Goal: Information Seeking & Learning: Learn about a topic

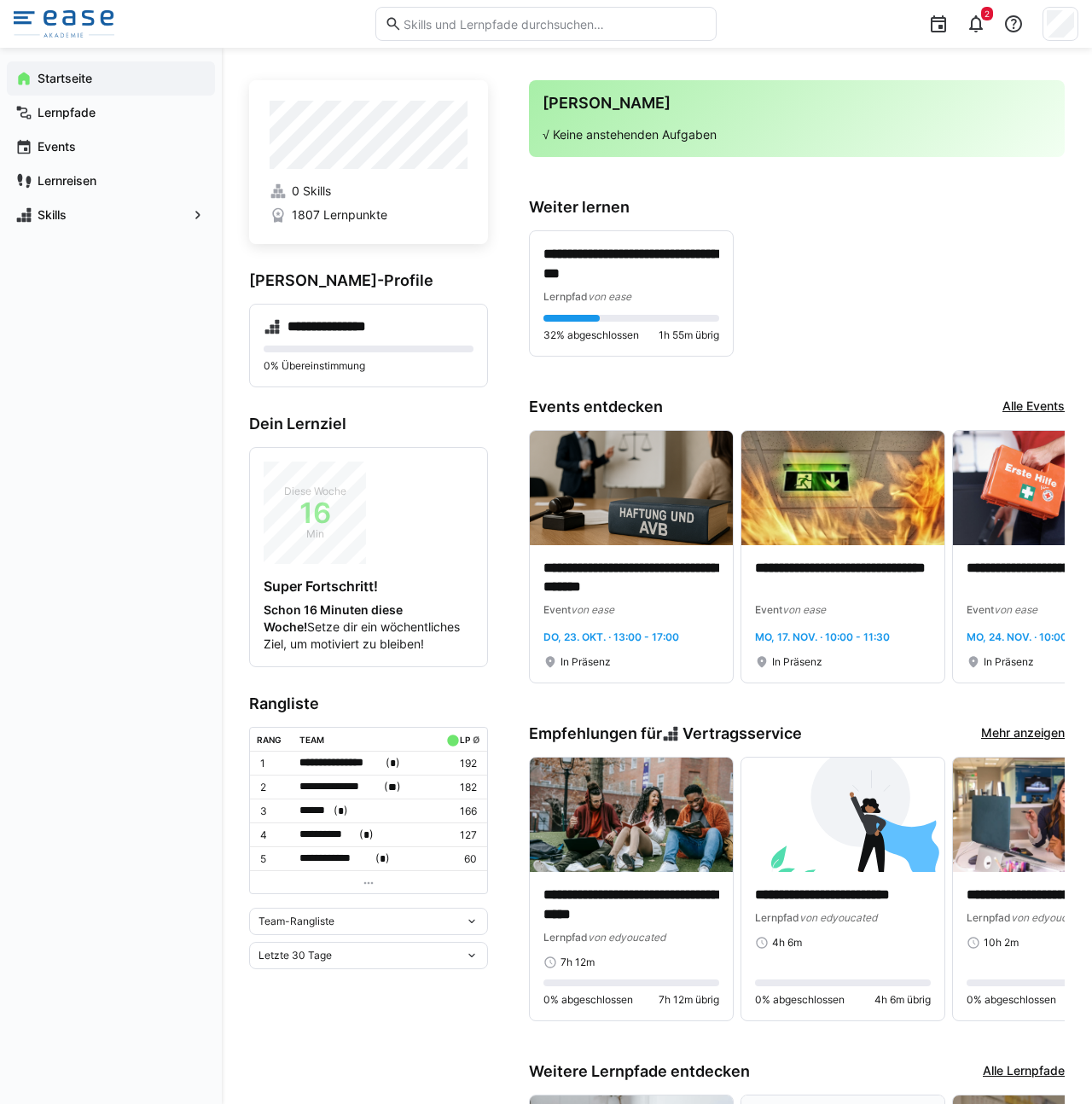
scroll to position [11, 0]
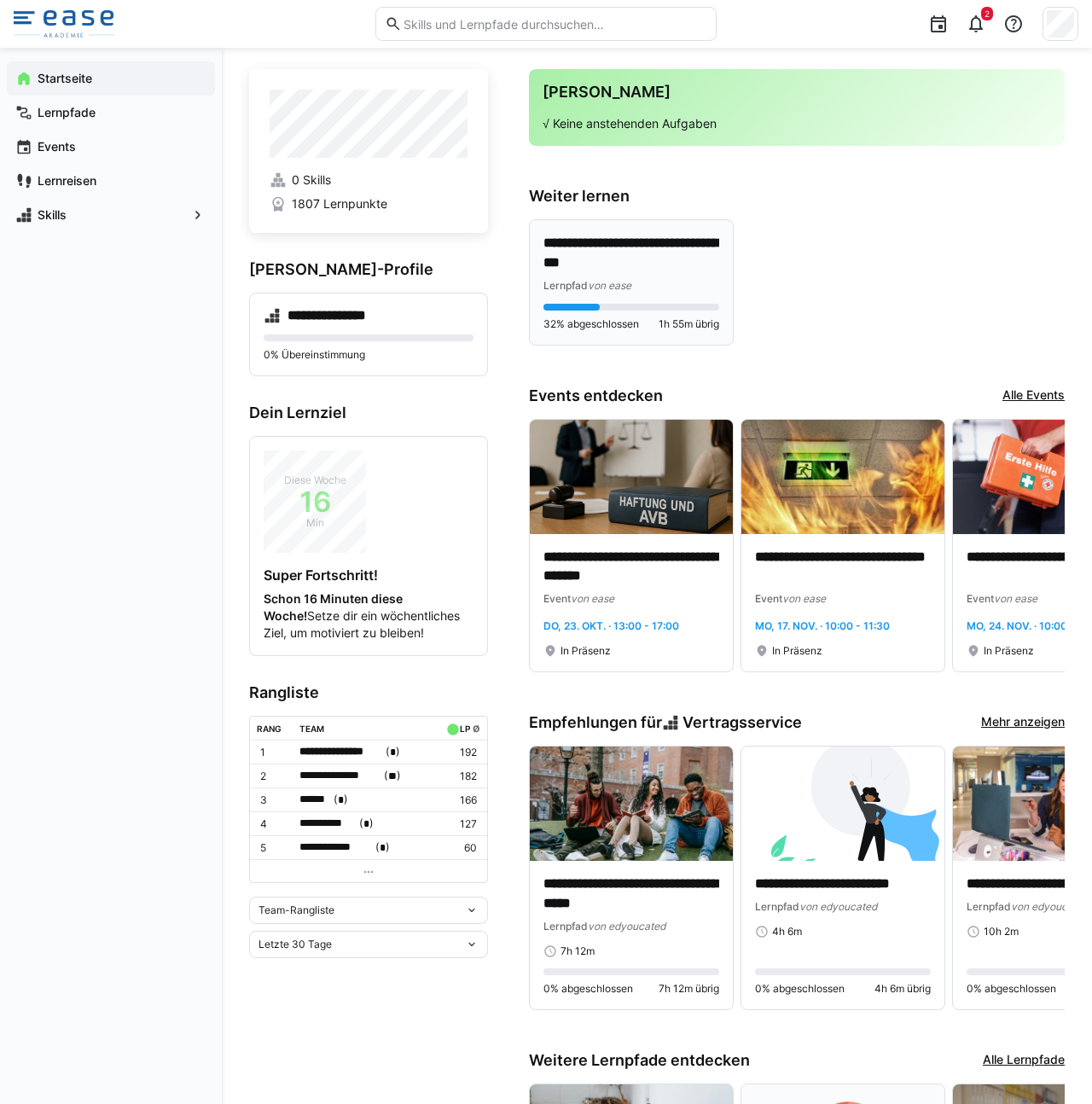
click at [594, 259] on p "**********" at bounding box center [630, 253] width 175 height 39
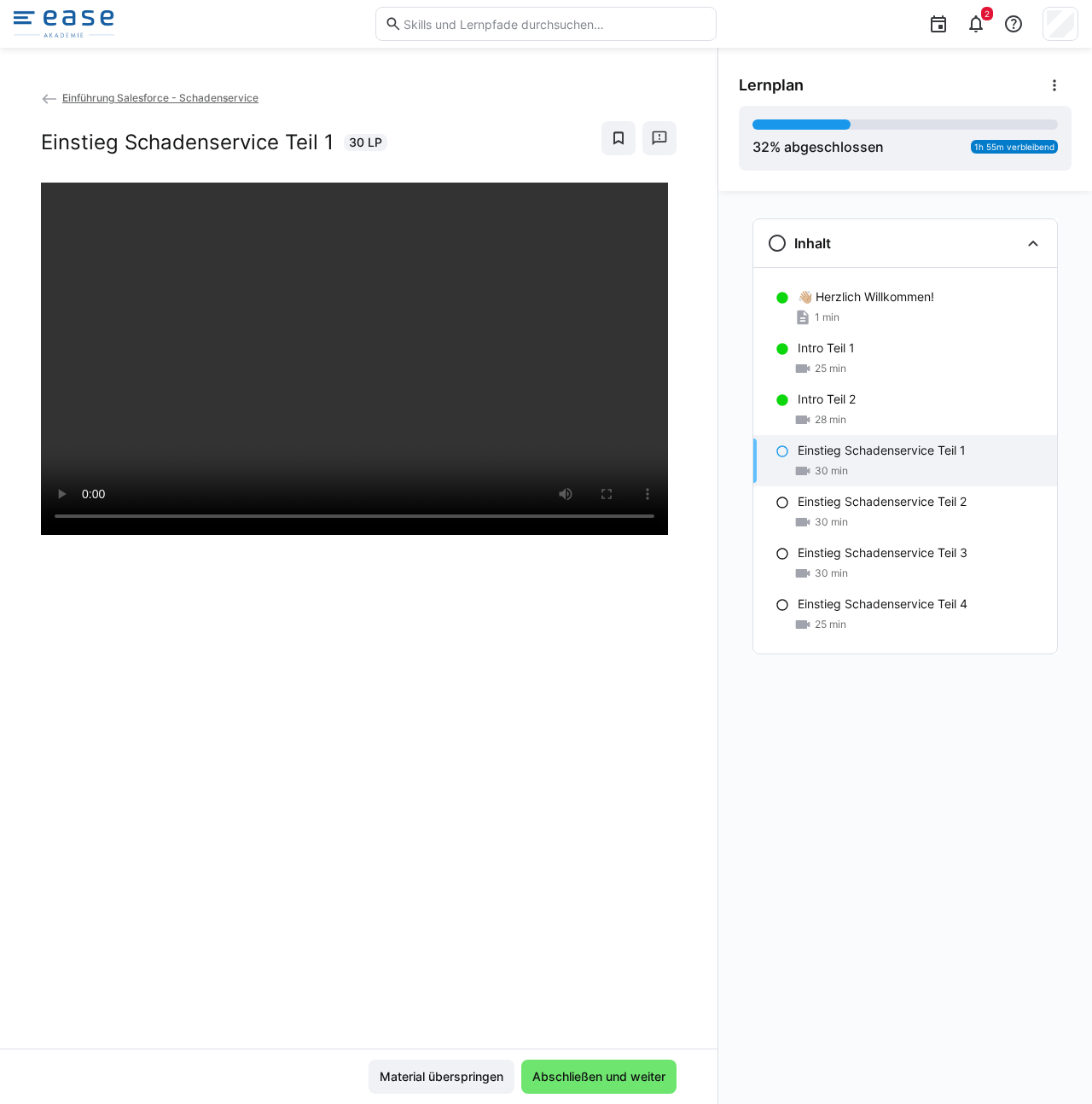
click at [78, 27] on img at bounding box center [64, 24] width 101 height 27
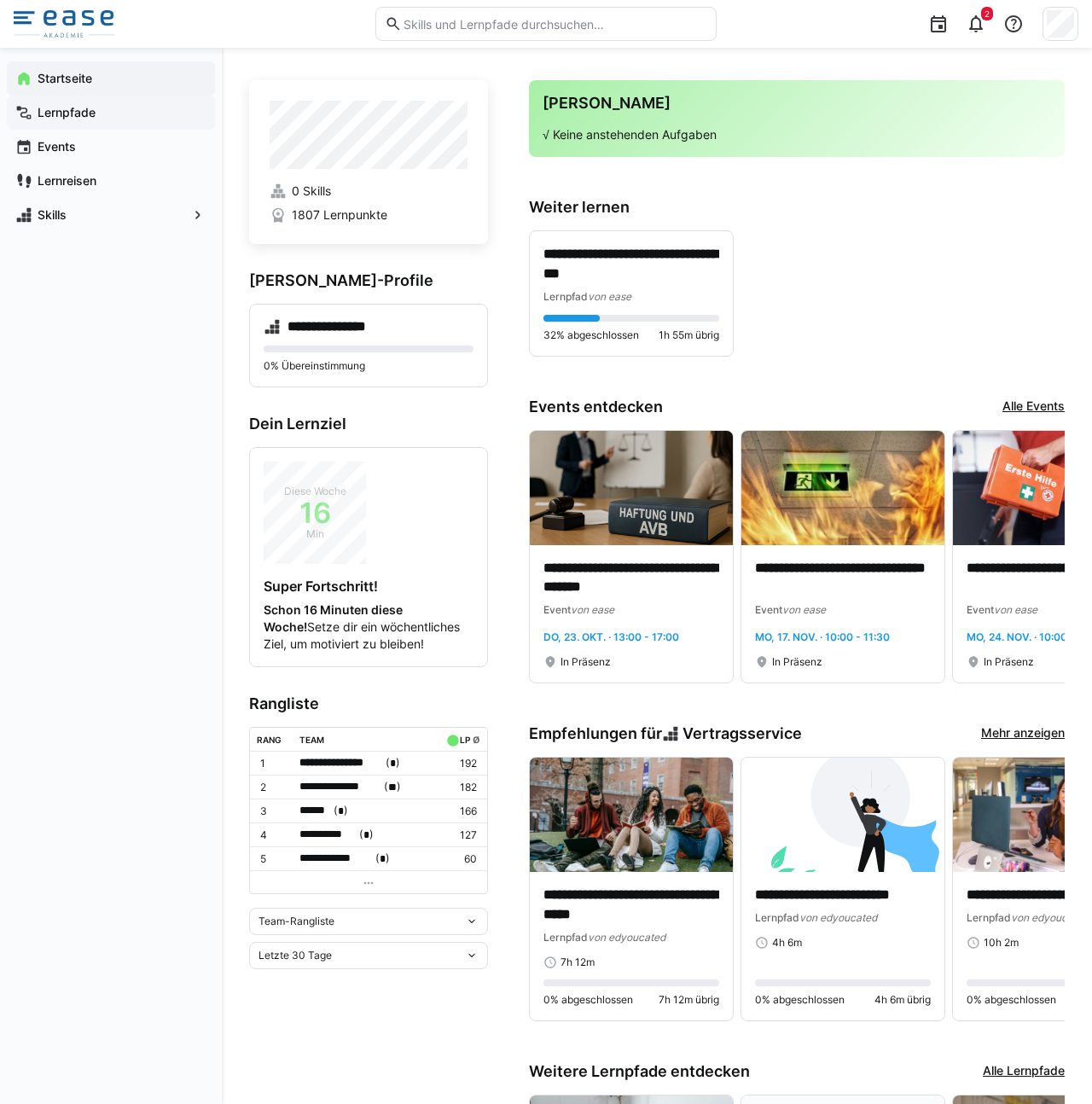
click at [133, 117] on span "Lernpfade" at bounding box center [121, 113] width 172 height 17
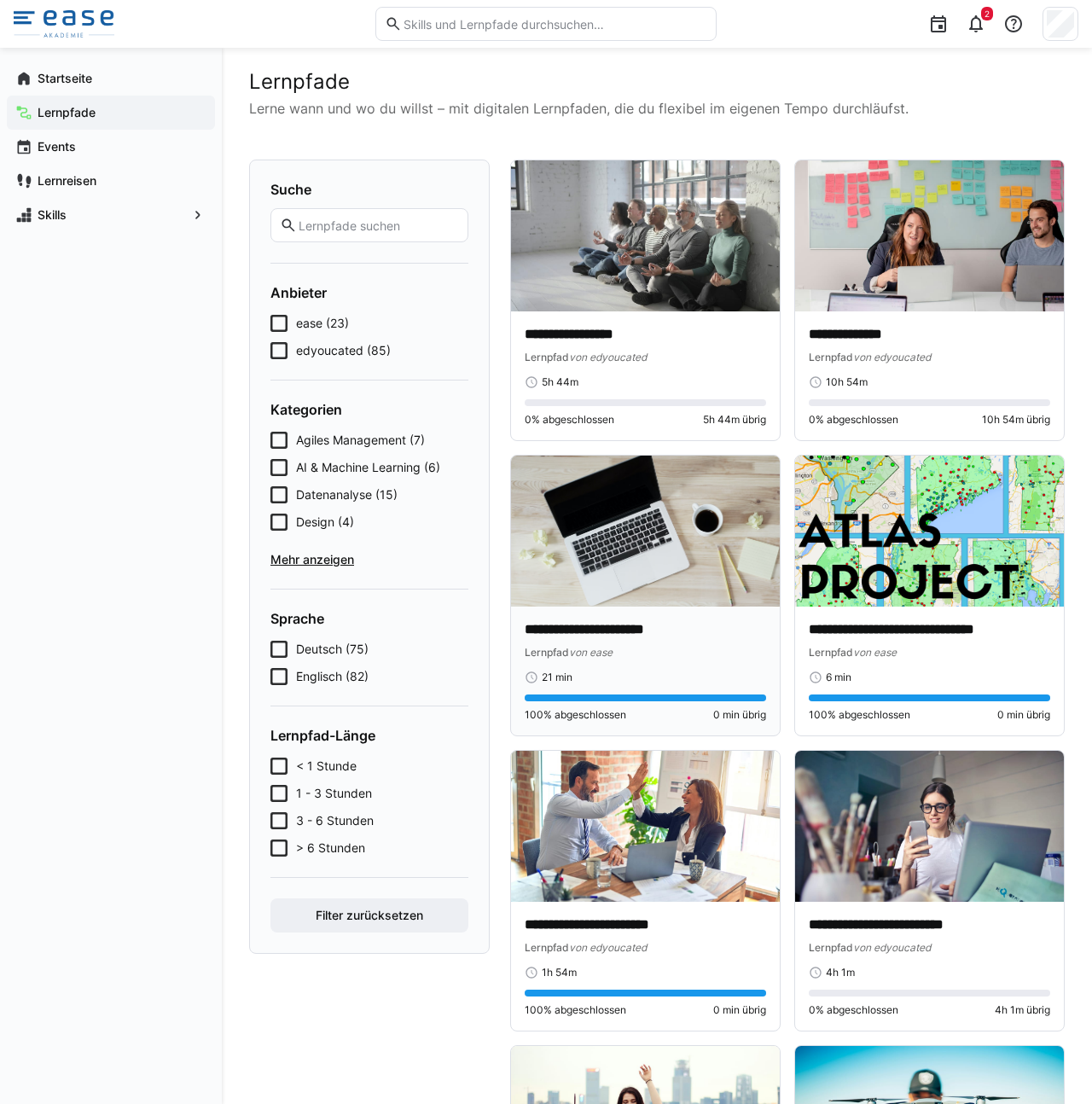
click at [663, 526] on img at bounding box center [646, 532] width 269 height 151
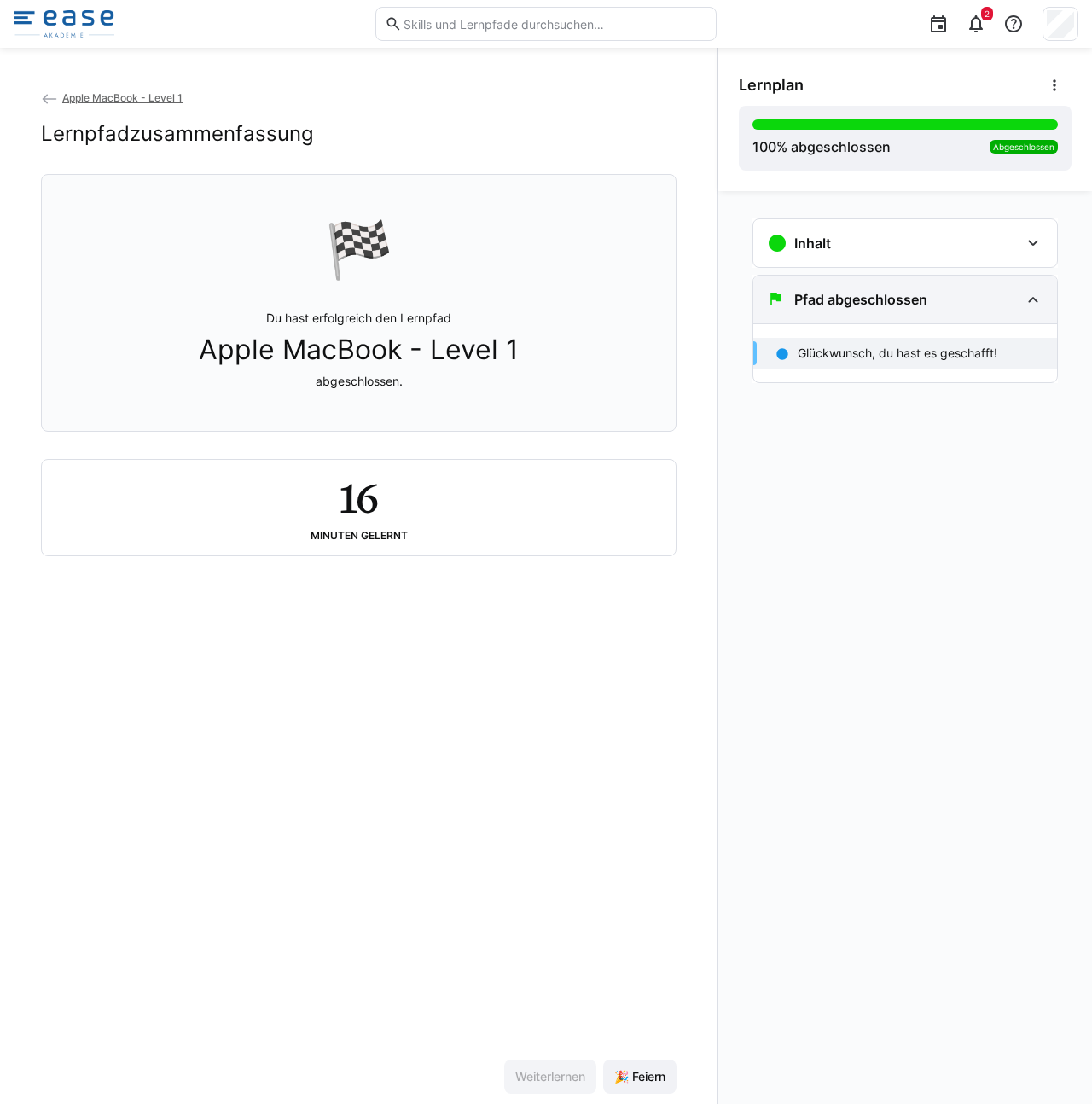
click at [855, 312] on div "Pfad abgeschlossen" at bounding box center [905, 299] width 303 height 48
click at [849, 298] on h3 "Pfad abgeschlossen" at bounding box center [860, 299] width 134 height 17
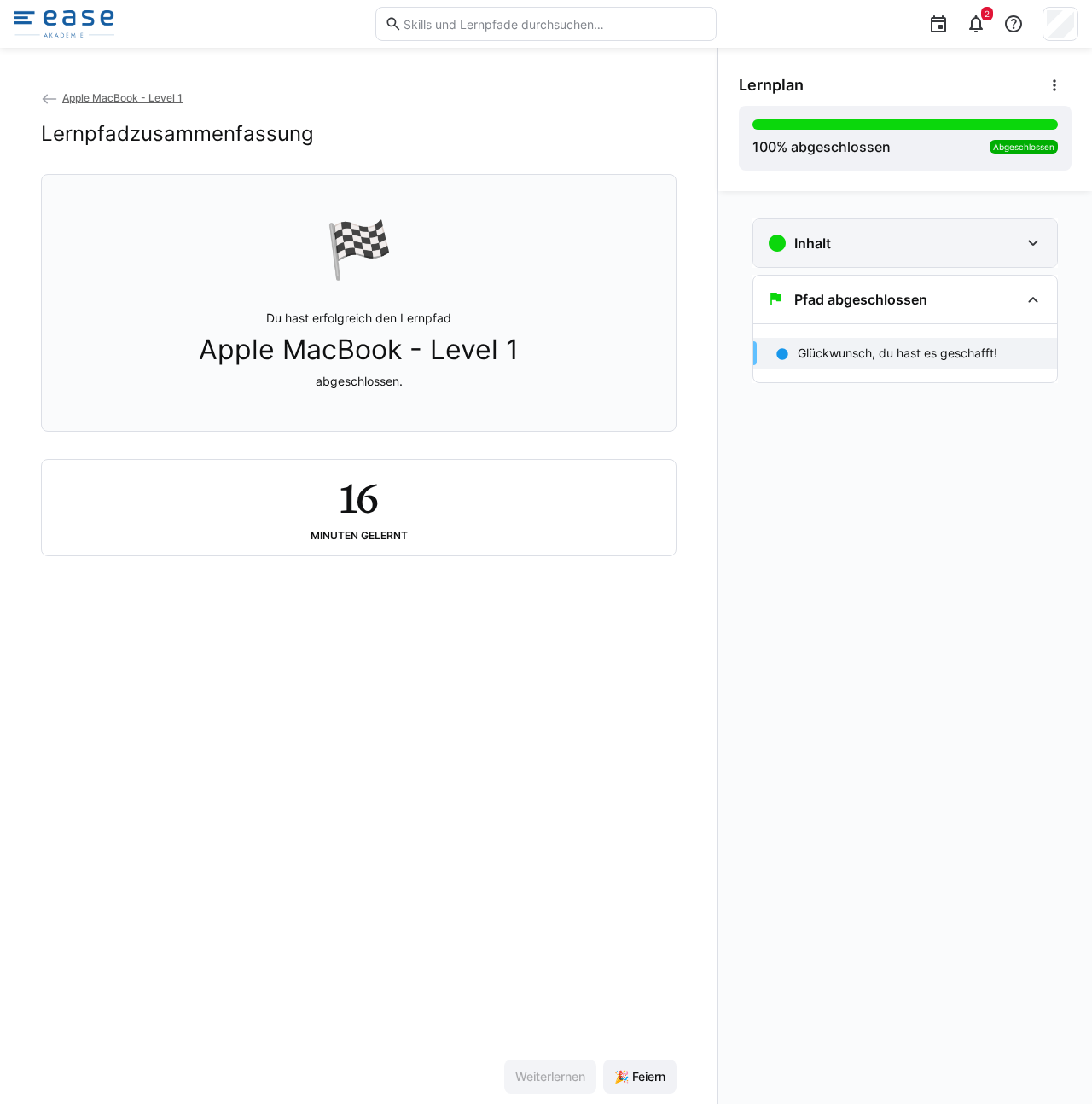
click at [826, 246] on h3 "Inhalt" at bounding box center [812, 243] width 36 height 17
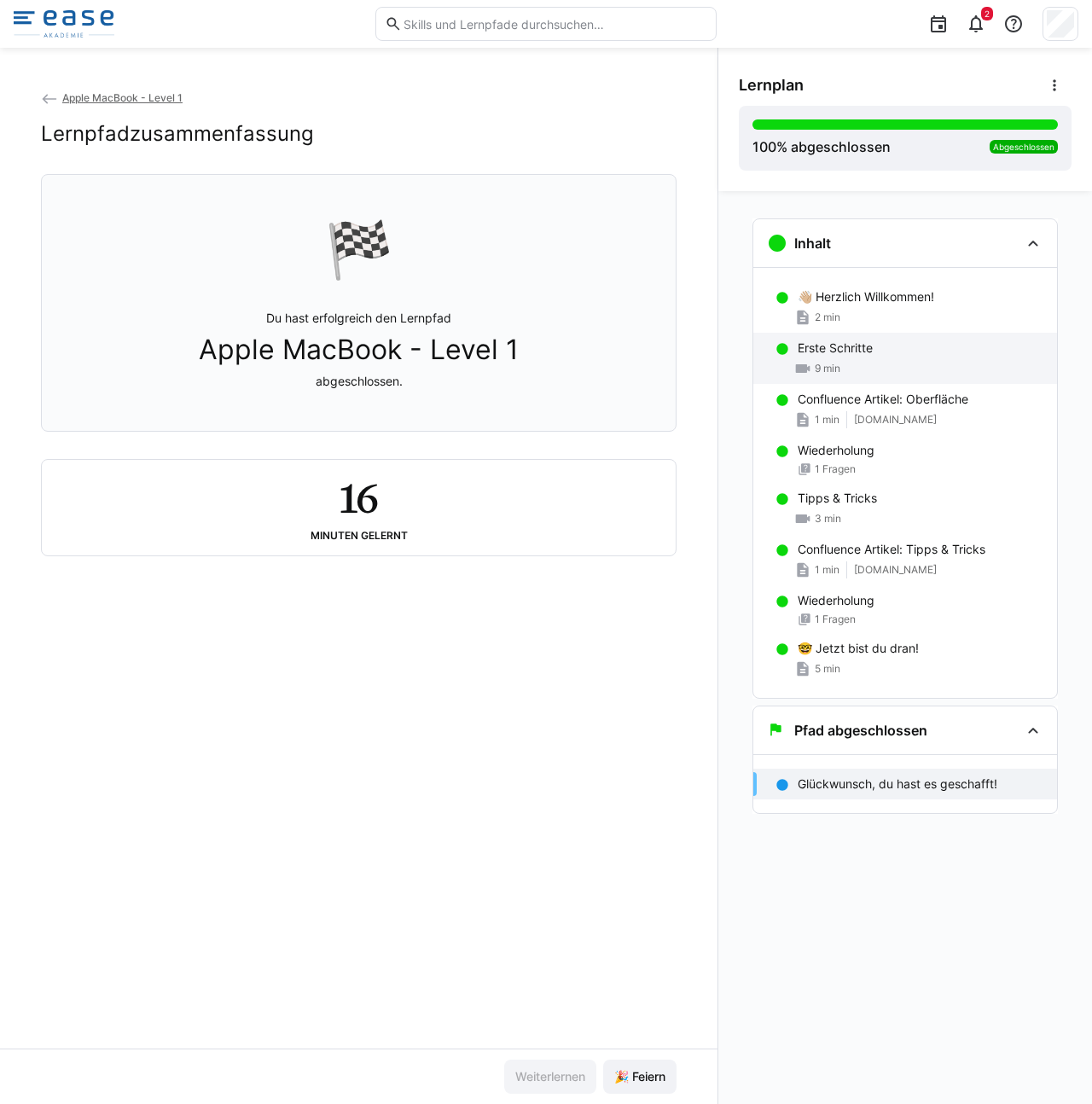
click at [824, 376] on div "9 min" at bounding box center [817, 368] width 46 height 17
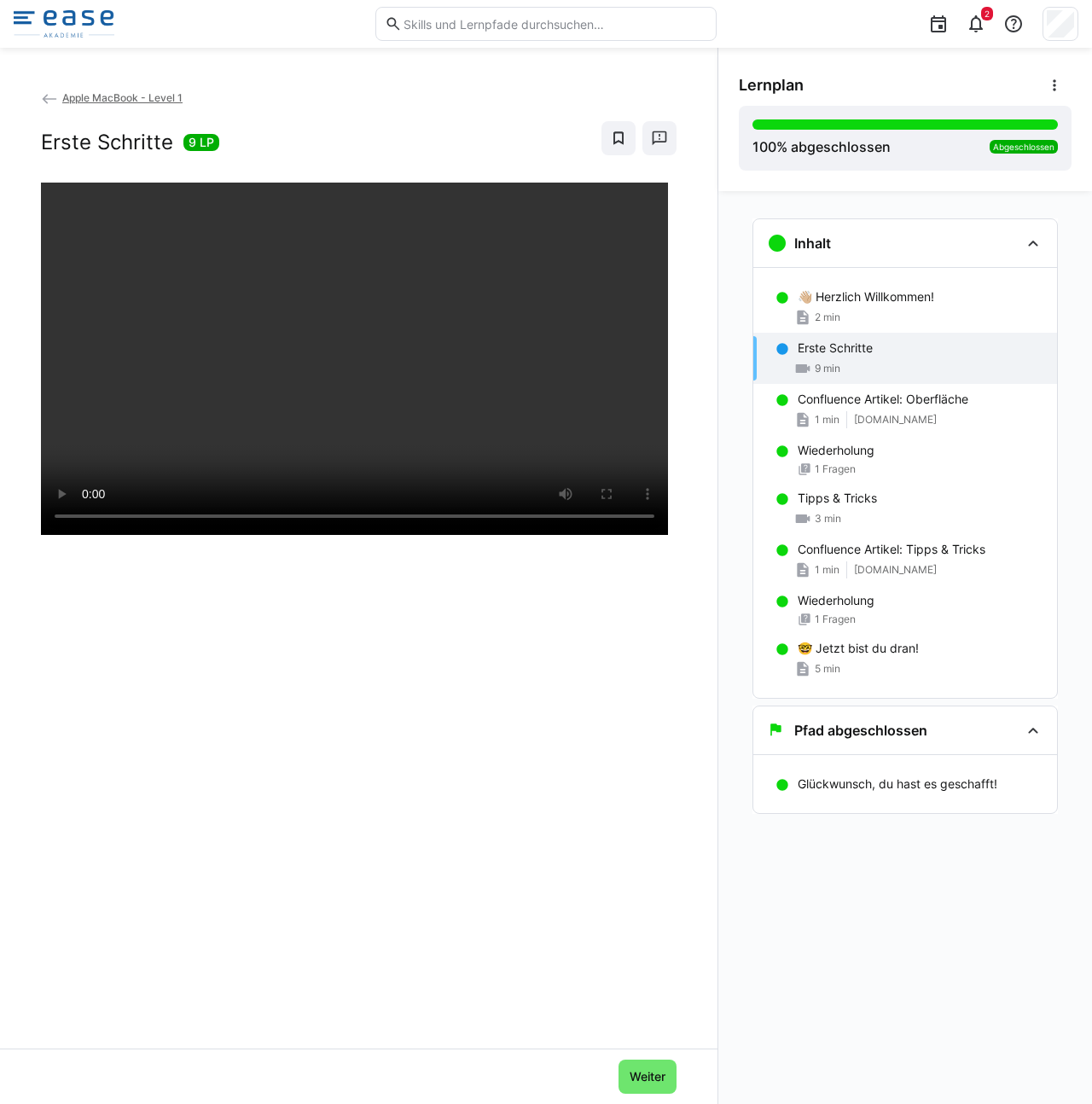
scroll to position [2, 0]
